Goal: Information Seeking & Learning: Find specific fact

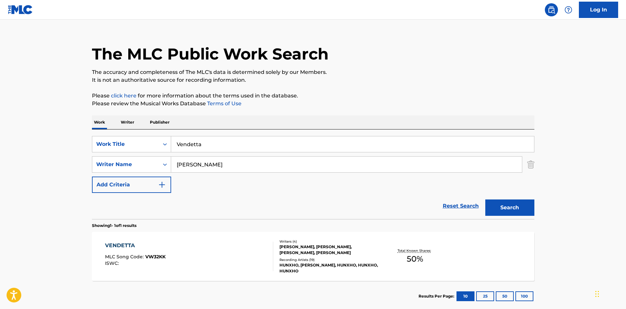
drag, startPoint x: 223, startPoint y: 150, endPoint x: 1, endPoint y: 111, distance: 225.2
click at [2, 111] on main "The MLC Public Work Search The accuracy and completeness of The MLC's data is d…" at bounding box center [313, 162] width 626 height 305
paste input "Protect Peezy"
type input "Protect Peezy"
click at [187, 104] on p "Please review the Musical Works Database Terms of Use" at bounding box center [313, 104] width 442 height 8
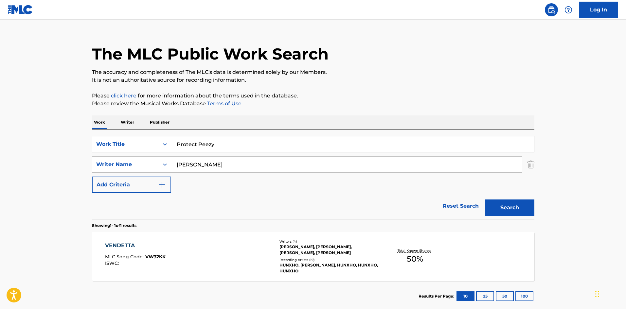
drag, startPoint x: 214, startPoint y: 168, endPoint x: 0, endPoint y: 159, distance: 213.8
click at [0, 159] on main "The MLC Public Work Search The accuracy and completeness of The MLC's data is d…" at bounding box center [313, 162] width 626 height 305
paste input "McLauri"
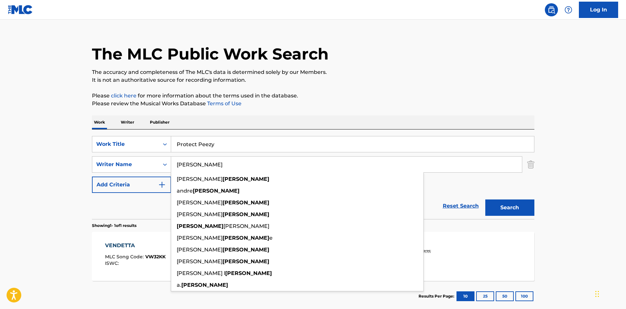
click at [523, 212] on button "Search" at bounding box center [509, 208] width 49 height 16
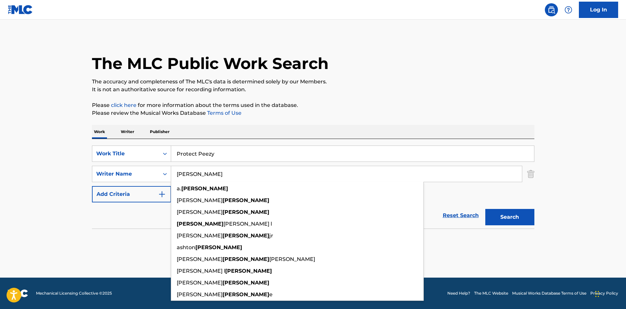
drag, startPoint x: 222, startPoint y: 177, endPoint x: 115, endPoint y: 185, distance: 107.3
click at [115, 185] on div "SearchWithCriteria5f76cdde-6187-4138-a1a9-531b7f6789c7 Work Title Protect Peezy…" at bounding box center [313, 174] width 442 height 57
paste input "Frankstaxx"
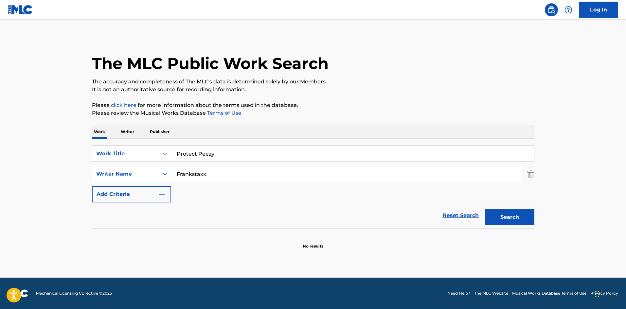
click at [504, 213] on button "Search" at bounding box center [509, 217] width 49 height 16
drag, startPoint x: 241, startPoint y: 171, endPoint x: 0, endPoint y: 187, distance: 242.0
click at [0, 187] on main "The MLC Public Work Search The accuracy and completeness of The MLC's data is d…" at bounding box center [313, 149] width 626 height 258
paste input "Peezy"
click at [518, 218] on button "Search" at bounding box center [509, 217] width 49 height 16
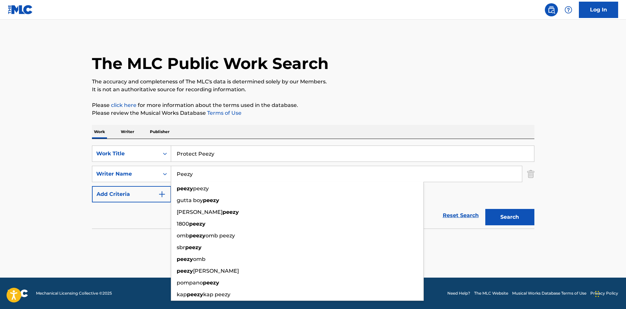
drag, startPoint x: 228, startPoint y: 174, endPoint x: 0, endPoint y: 145, distance: 230.2
click at [0, 145] on main "The MLC Public Work Search The accuracy and completeness of The MLC's data is d…" at bounding box center [313, 149] width 626 height 258
paste input "[PERSON_NAME]"
click at [500, 218] on button "Search" at bounding box center [509, 217] width 49 height 16
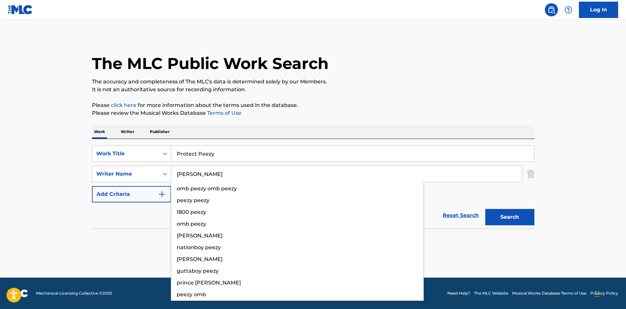
drag, startPoint x: 241, startPoint y: 169, endPoint x: 0, endPoint y: 176, distance: 241.6
click at [0, 176] on main "The MLC Public Work Search The accuracy and completeness of The MLC's data is d…" at bounding box center [313, 149] width 626 height 258
paste input "DADE LEPARIS"
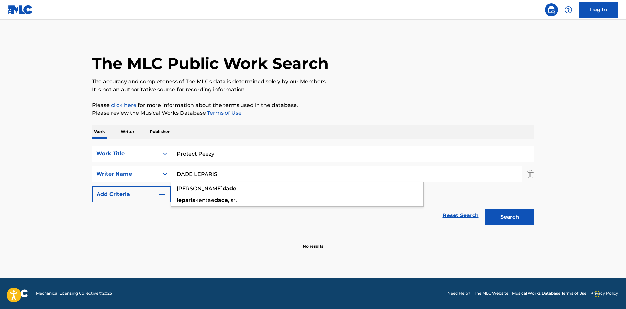
type input "DADE LEPARIS"
click at [525, 220] on button "Search" at bounding box center [509, 217] width 49 height 16
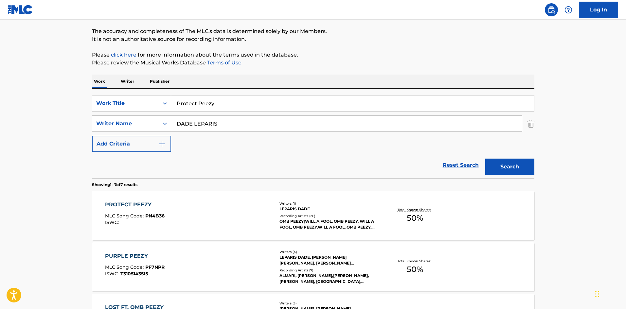
scroll to position [65, 0]
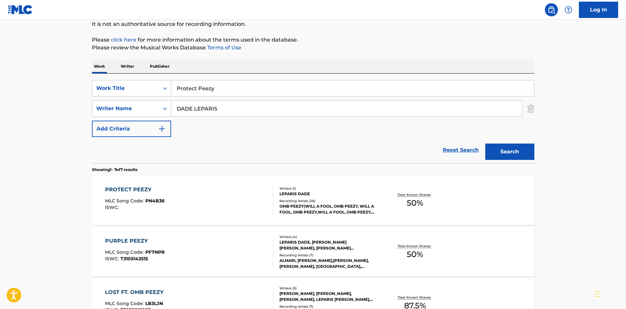
click at [139, 189] on div "PROTECT PEEZY" at bounding box center [135, 190] width 60 height 8
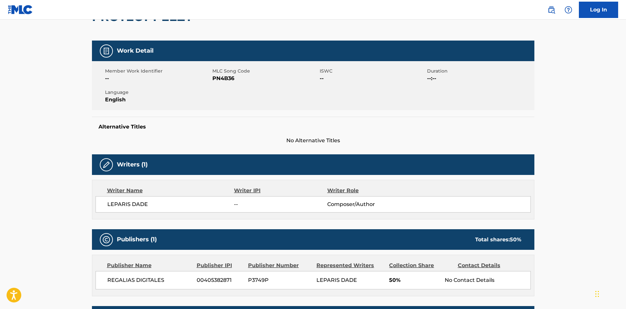
scroll to position [177, 0]
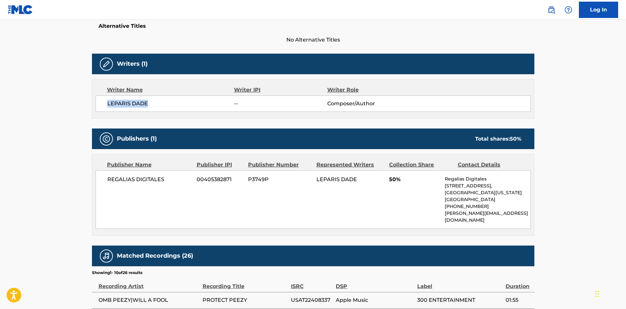
drag, startPoint x: 106, startPoint y: 101, endPoint x: 164, endPoint y: 103, distance: 57.9
click at [164, 103] on div "LEPARIS DADE -- Composer/Author" at bounding box center [313, 104] width 435 height 16
copy span "LEPARIS DADE"
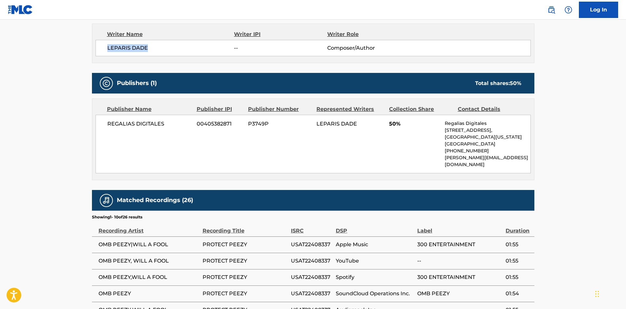
scroll to position [242, 0]
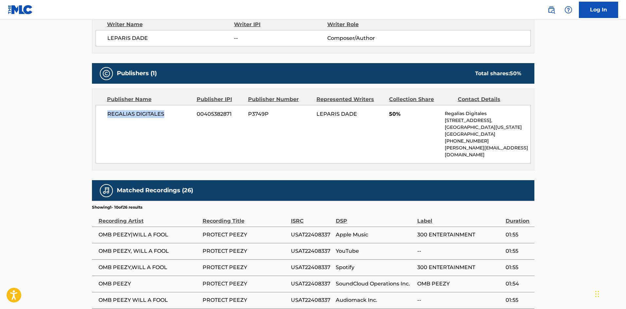
drag, startPoint x: 106, startPoint y: 114, endPoint x: 180, endPoint y: 113, distance: 74.0
click at [180, 113] on div "REGALIAS DIGITALES 00405382871 P3749P LEPARIS DADE 50% Regalias Digitales [STRE…" at bounding box center [313, 134] width 435 height 59
copy span "REGALIAS DIGITALES"
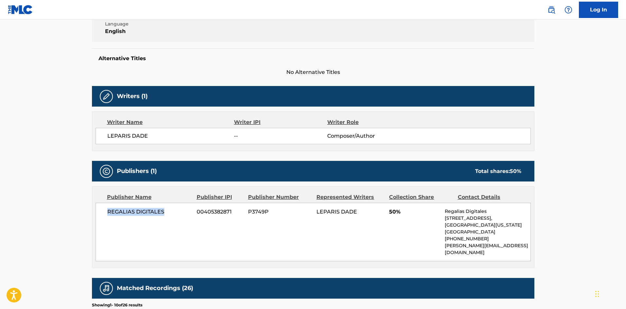
scroll to position [144, 0]
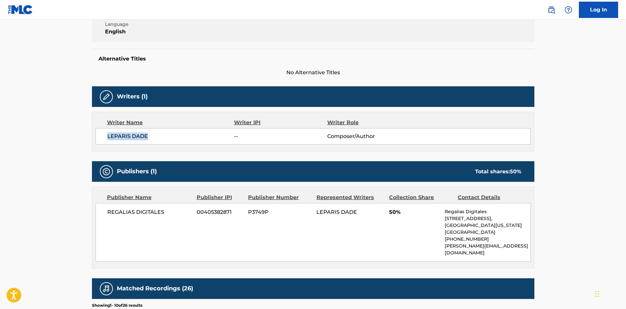
drag, startPoint x: 108, startPoint y: 138, endPoint x: 169, endPoint y: 135, distance: 60.9
click at [169, 135] on span "LEPARIS DADE" at bounding box center [170, 137] width 127 height 8
copy span "LEPARIS DADE"
